Goal: Share content

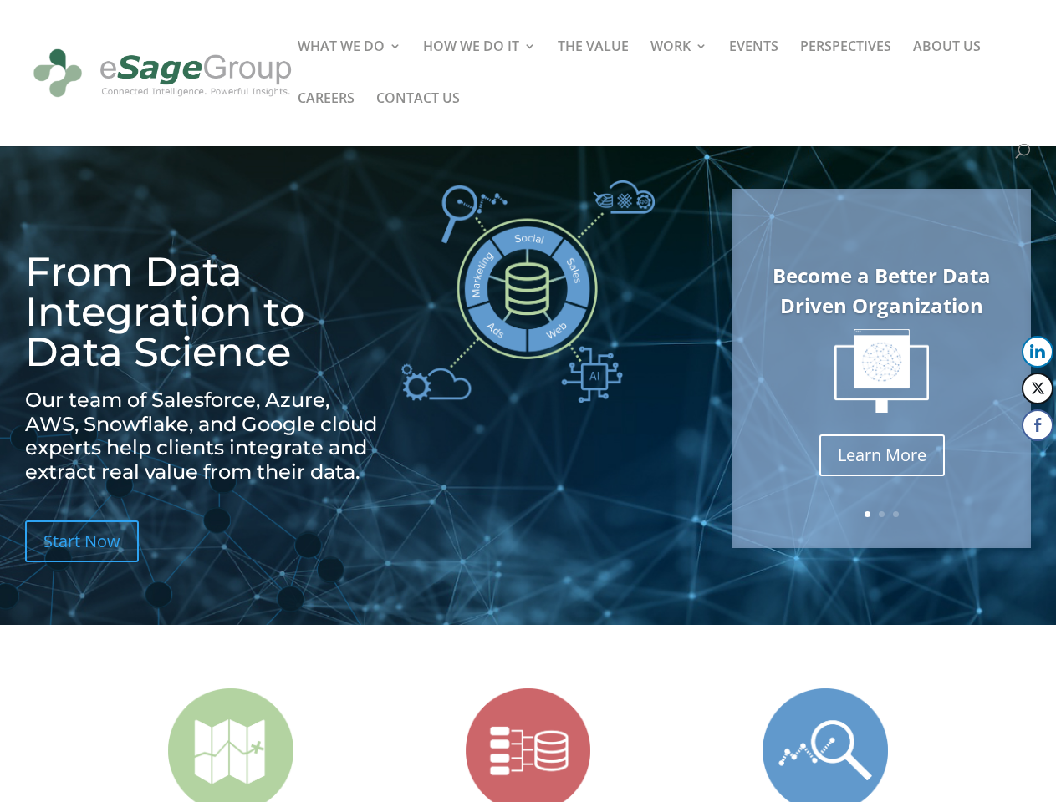
click at [527, 401] on img at bounding box center [527, 292] width 253 height 222
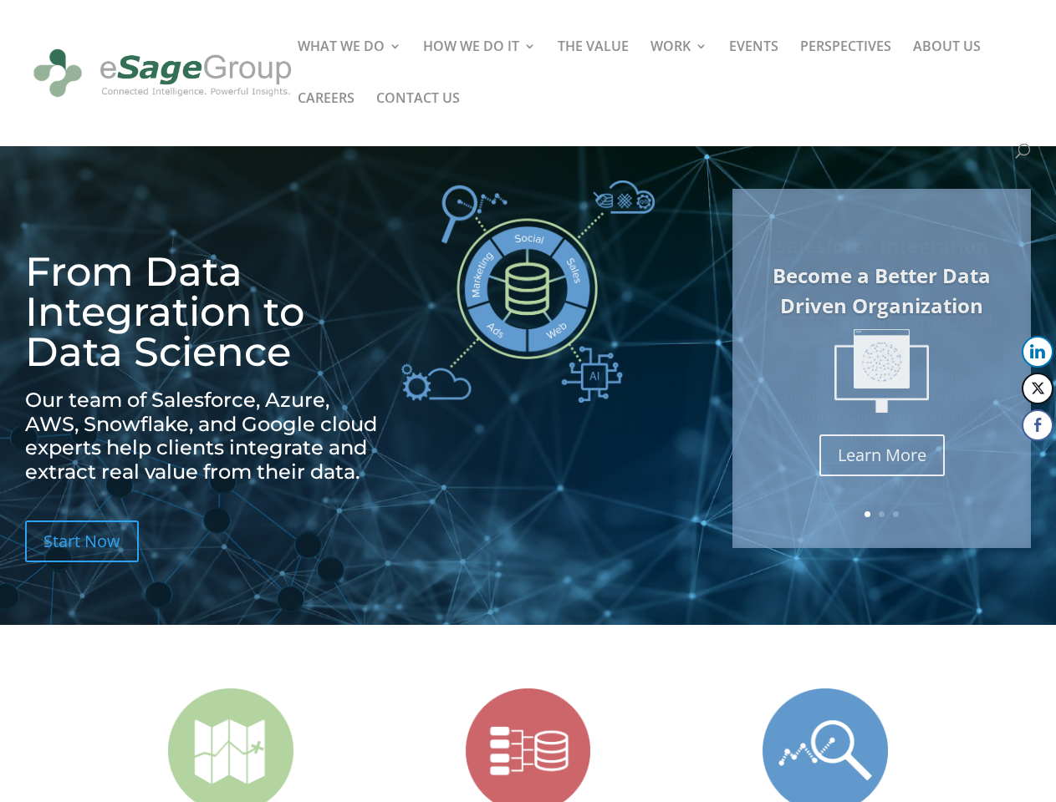
click at [527, 401] on img at bounding box center [527, 292] width 253 height 222
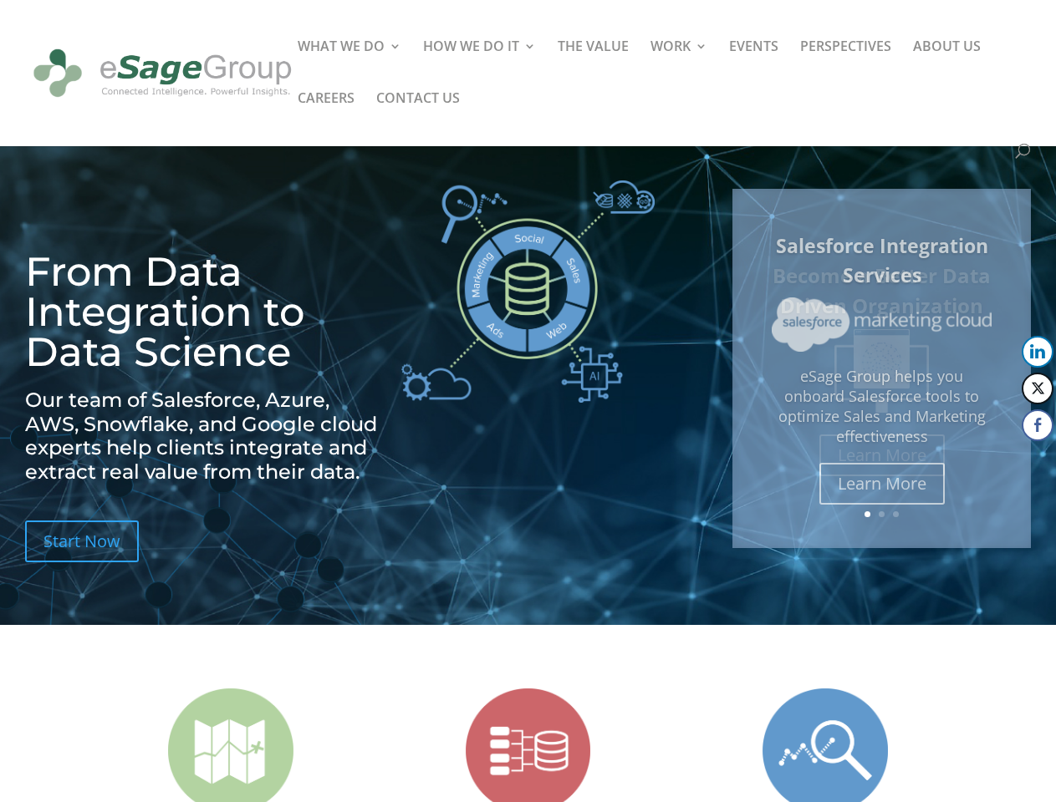
click at [881, 369] on img at bounding box center [881, 371] width 94 height 84
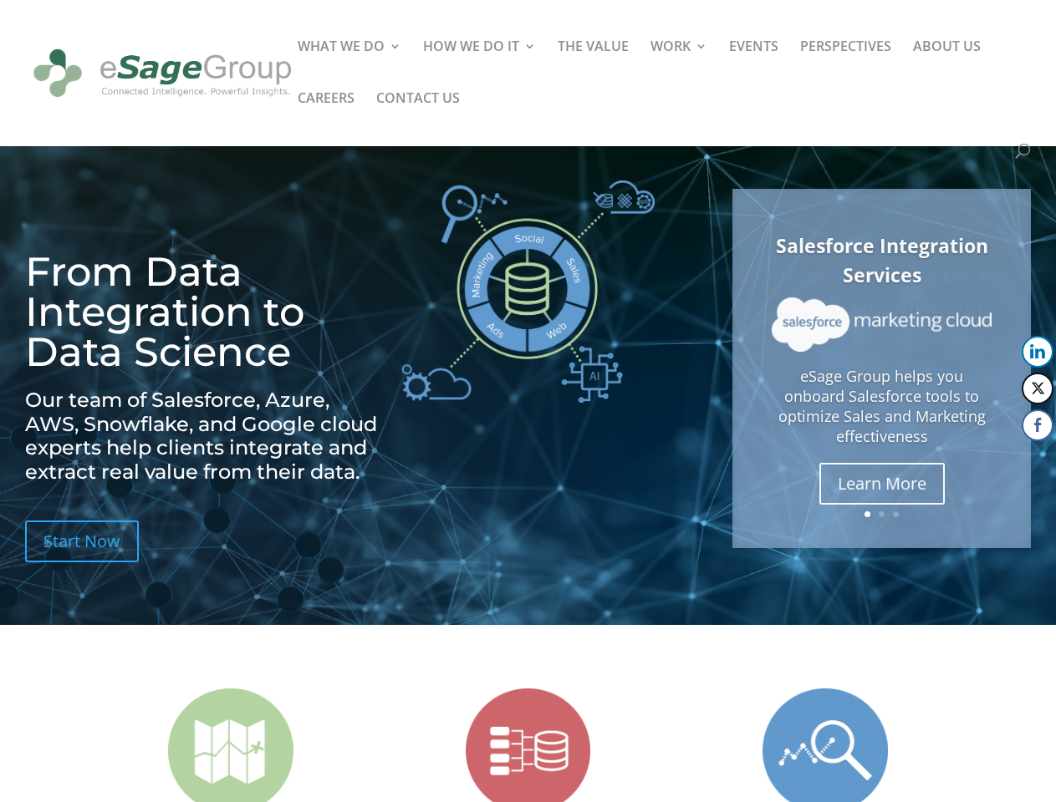
click at [734, 369] on link "Previous" at bounding box center [734, 369] width 40 height 40
click at [1037, 352] on button "LinkedIn" at bounding box center [1037, 352] width 32 height 32
click at [1037, 389] on button "Twitter" at bounding box center [1037, 389] width 32 height 32
click at [1037, 425] on button "Facebook" at bounding box center [1037, 426] width 32 height 32
click at [1006, 459] on span at bounding box center [1005, 459] width 20 height 20
